Goal: Task Accomplishment & Management: Manage account settings

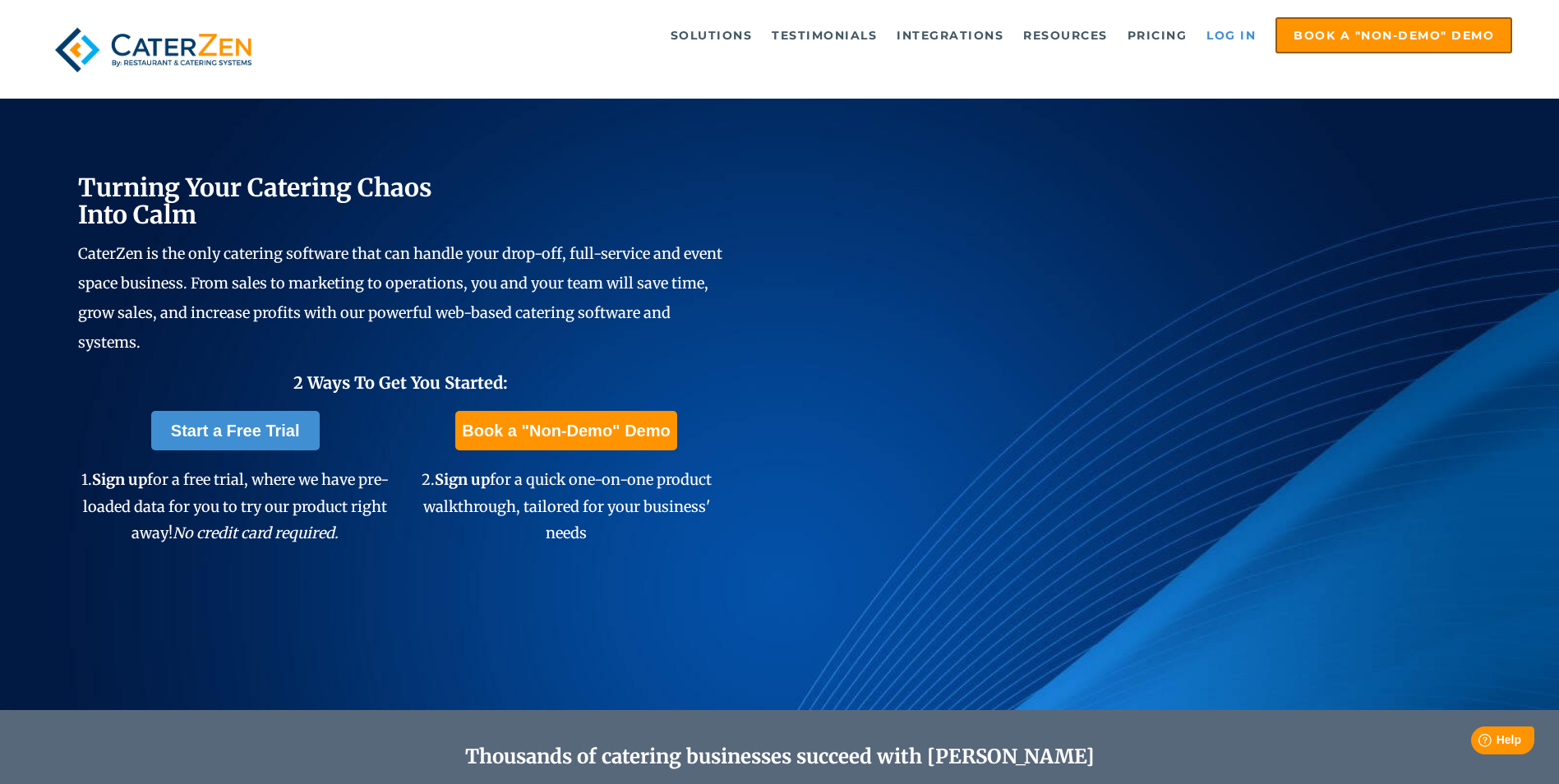
click at [1228, 40] on link "Log in" at bounding box center [1230, 35] width 66 height 33
click at [1218, 33] on link "Log in" at bounding box center [1230, 35] width 66 height 33
click at [1227, 27] on link "Log in" at bounding box center [1230, 35] width 66 height 33
